Goal: Task Accomplishment & Management: Use online tool/utility

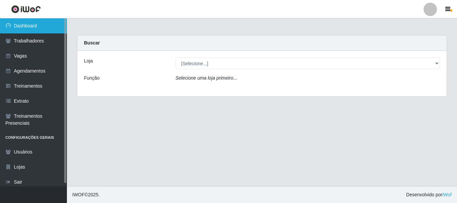
click at [44, 31] on link "Dashboard" at bounding box center [33, 25] width 67 height 15
click at [24, 24] on link "Dashboard" at bounding box center [33, 25] width 67 height 15
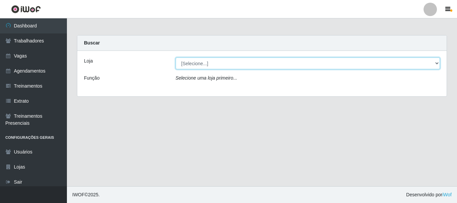
click at [440, 65] on select "[Selecione...] SuperFácil Atacado - [PERSON_NAME]" at bounding box center [308, 64] width 265 height 12
select select "399"
click at [176, 58] on select "[Selecione...] SuperFácil Atacado - [PERSON_NAME]" at bounding box center [308, 64] width 265 height 12
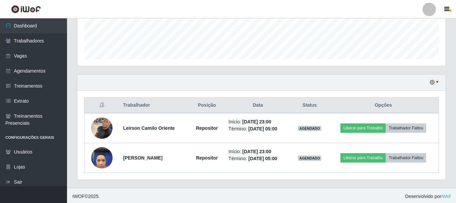
scroll to position [182, 0]
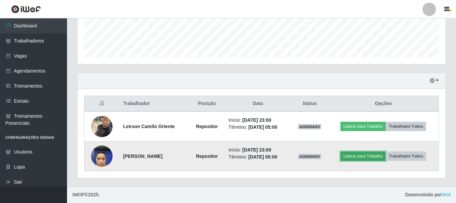
click at [352, 157] on button "Liberar para Trabalho" at bounding box center [362, 156] width 45 height 9
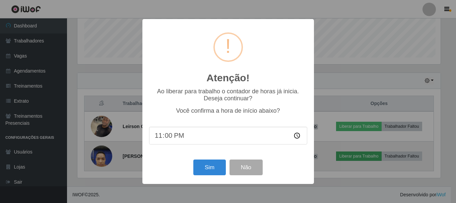
scroll to position [139, 365]
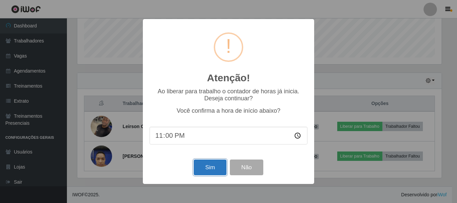
click at [214, 163] on button "Sim" at bounding box center [210, 168] width 32 height 16
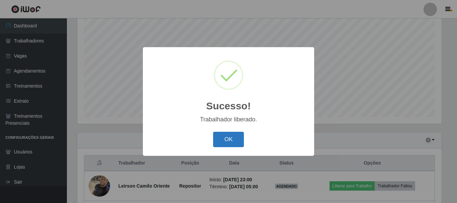
click at [227, 142] on button "OK" at bounding box center [228, 140] width 31 height 16
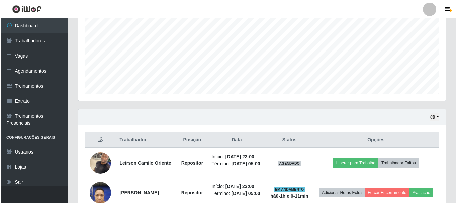
scroll to position [182, 0]
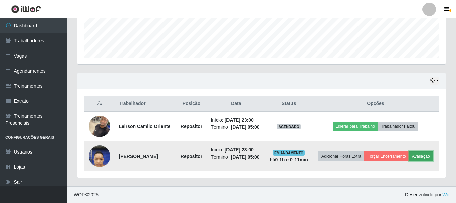
click at [426, 156] on button "Avaliação" at bounding box center [421, 156] width 24 height 9
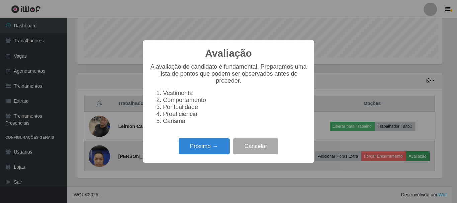
scroll to position [139, 365]
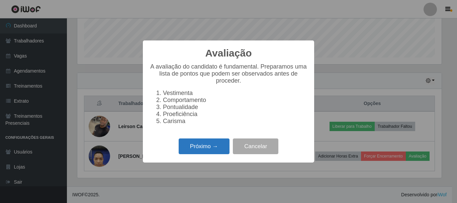
click at [207, 150] on button "Próximo →" at bounding box center [204, 147] width 51 height 16
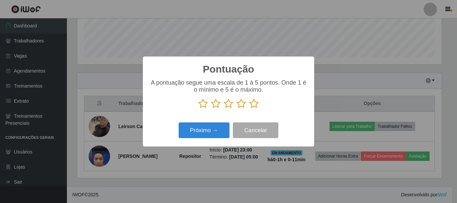
scroll to position [334748, 334522]
click at [254, 108] on icon at bounding box center [253, 104] width 9 height 10
click at [249, 109] on input "radio" at bounding box center [249, 109] width 0 height 0
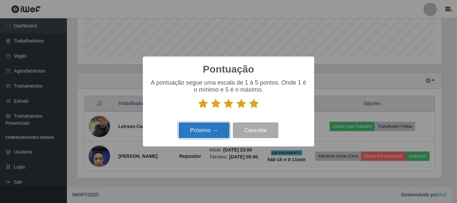
click at [216, 133] on button "Próximo →" at bounding box center [204, 131] width 51 height 16
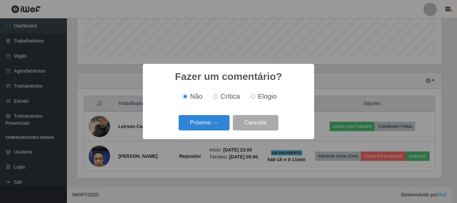
drag, startPoint x: 254, startPoint y: 96, endPoint x: 241, endPoint y: 103, distance: 14.4
click at [254, 96] on input "Elogio" at bounding box center [253, 96] width 4 height 4
radio input "true"
click at [214, 122] on button "Próximo →" at bounding box center [204, 123] width 51 height 16
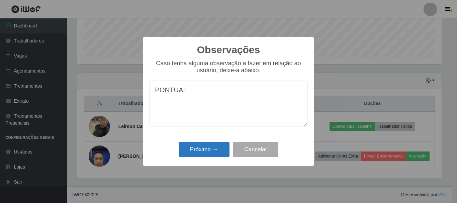
type textarea "PONTUAL"
click at [203, 151] on button "Próximo →" at bounding box center [204, 150] width 51 height 16
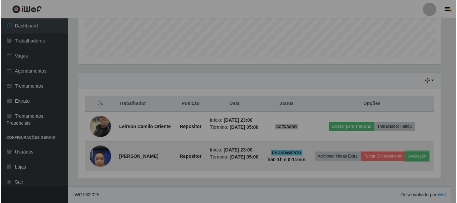
scroll to position [139, 368]
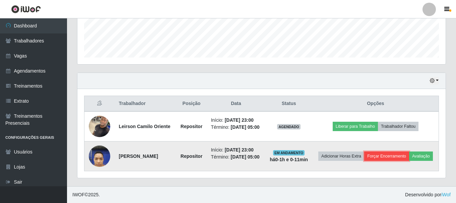
click at [394, 160] on button "Forçar Encerramento" at bounding box center [386, 156] width 45 height 9
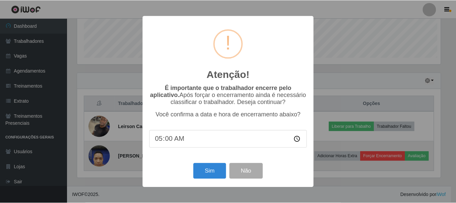
scroll to position [139, 365]
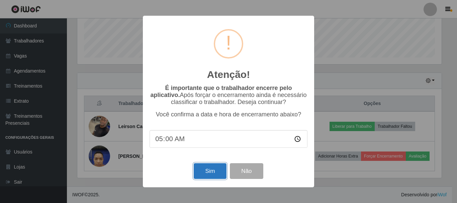
click at [204, 173] on button "Sim" at bounding box center [210, 171] width 32 height 16
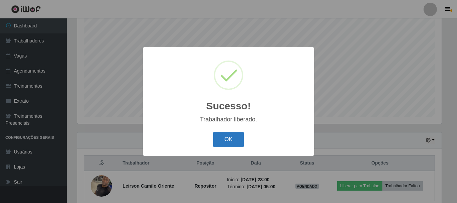
click at [222, 141] on button "OK" at bounding box center [228, 140] width 31 height 16
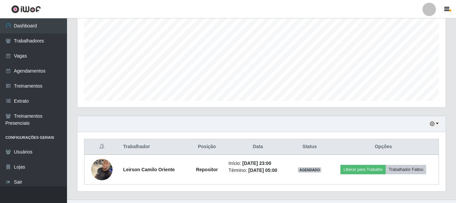
scroll to position [0, 0]
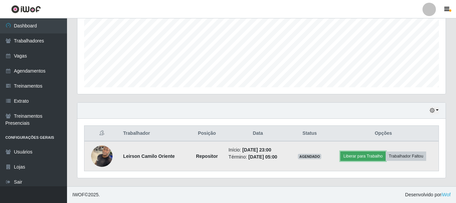
click at [369, 159] on button "Liberar para Trabalho" at bounding box center [362, 156] width 45 height 9
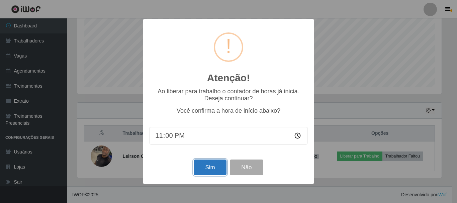
click at [215, 172] on button "Sim" at bounding box center [210, 168] width 32 height 16
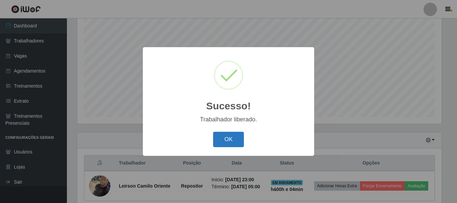
click at [227, 144] on button "OK" at bounding box center [228, 140] width 31 height 16
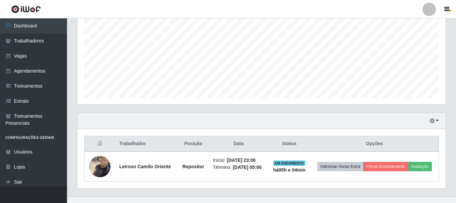
scroll to position [152, 0]
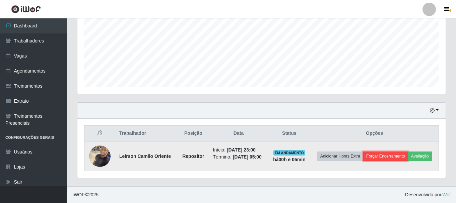
click at [386, 158] on button "Forçar Encerramento" at bounding box center [385, 156] width 45 height 9
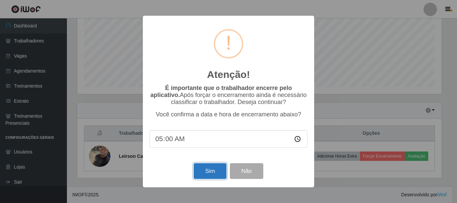
click at [208, 176] on button "Sim" at bounding box center [210, 171] width 32 height 16
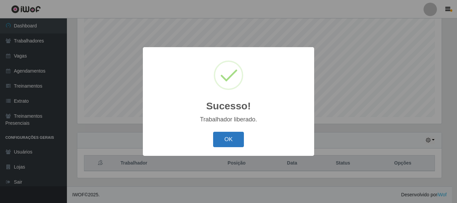
click at [216, 139] on button "OK" at bounding box center [228, 140] width 31 height 16
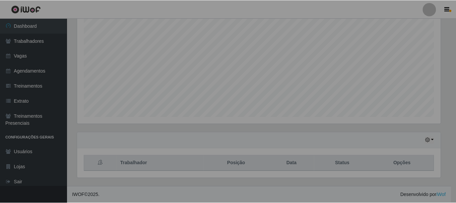
scroll to position [139, 368]
